Goal: Check status: Check status

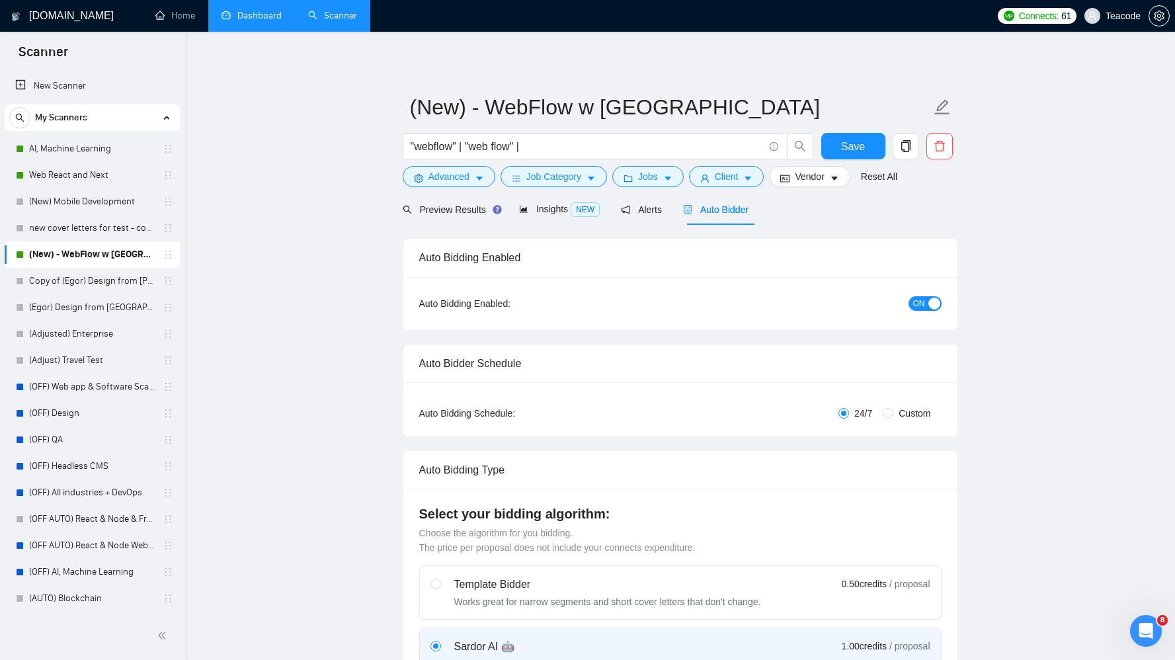
click at [241, 14] on link "Dashboard" at bounding box center [252, 15] width 60 height 11
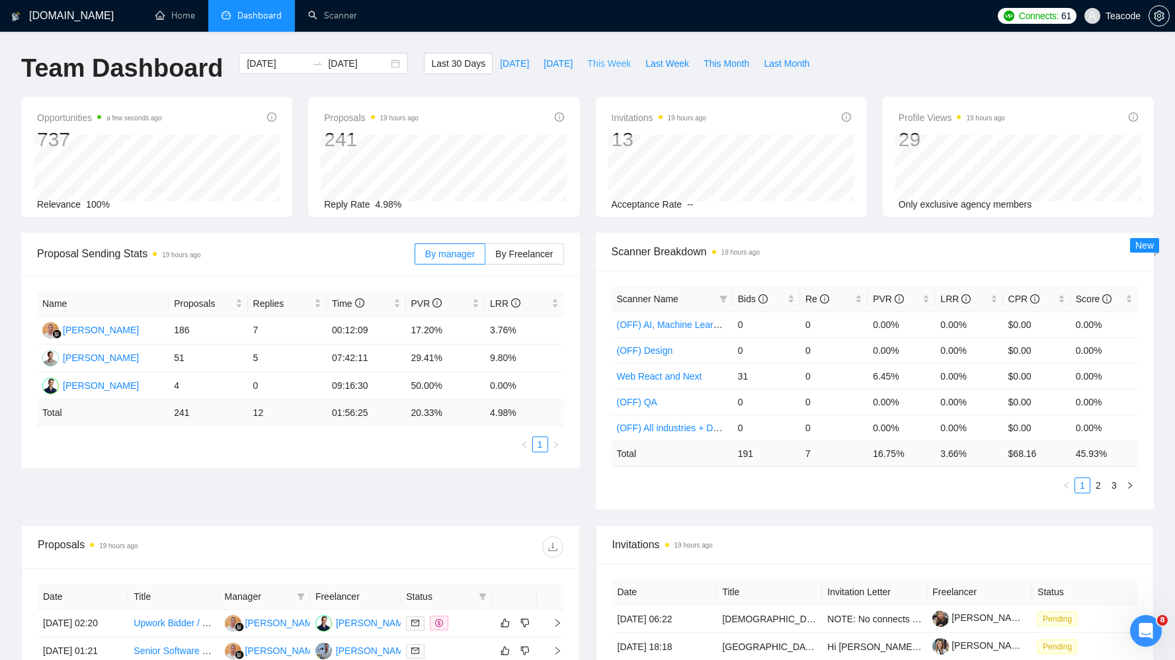
click at [609, 68] on span "This Week" at bounding box center [609, 63] width 44 height 15
type input "[DATE]"
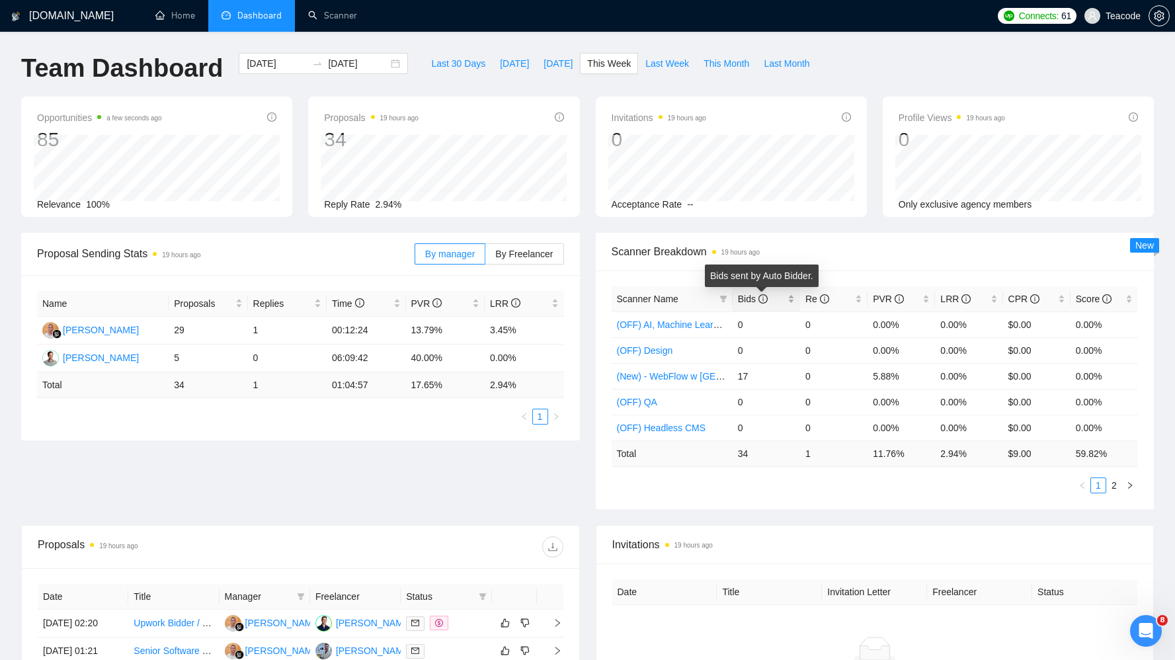
click at [762, 296] on icon "info-circle" at bounding box center [762, 298] width 9 height 9
